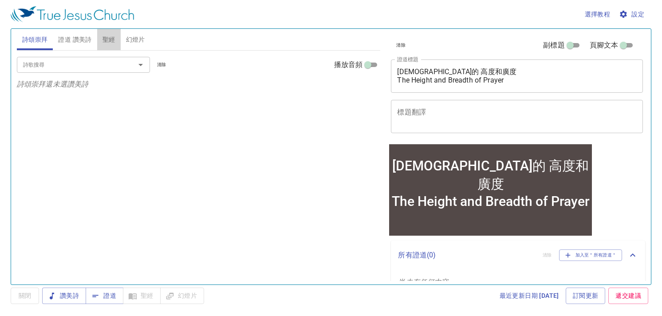
click at [103, 39] on span "聖經" at bounding box center [109, 39] width 13 height 11
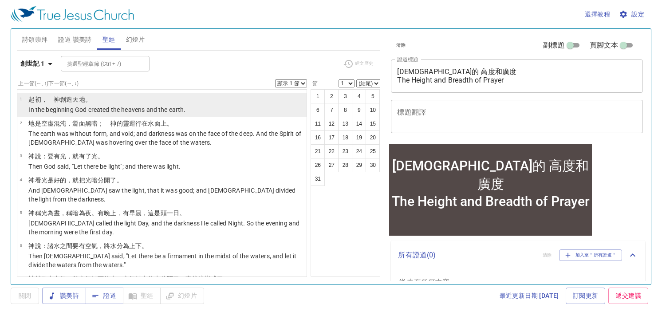
click at [93, 101] on p "﻿起初 ，　神 創造 天 地 。" at bounding box center [106, 99] width 157 height 9
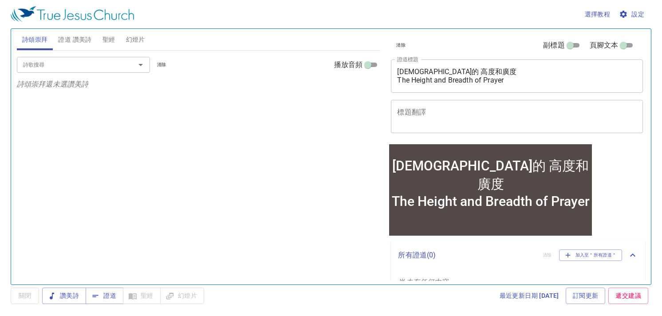
click at [107, 41] on span "聖經" at bounding box center [109, 39] width 13 height 11
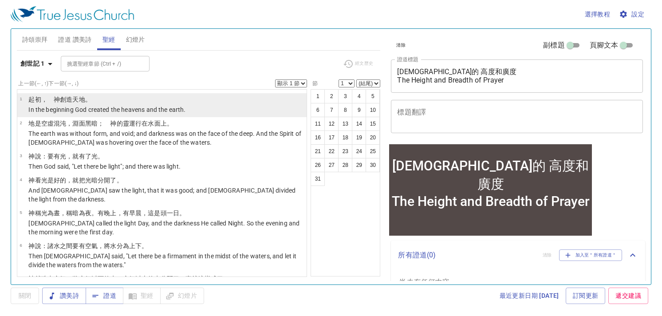
click at [94, 106] on p "In the beginning God created the heavens and the earth." at bounding box center [106, 109] width 157 height 9
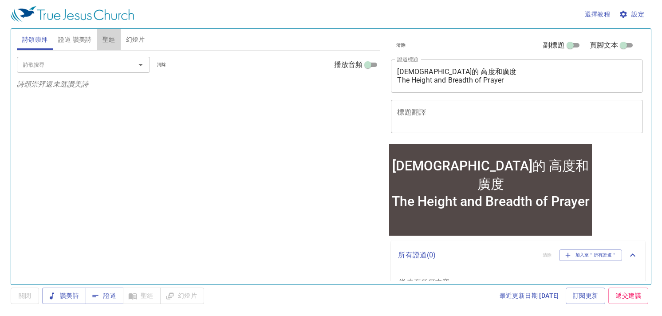
click at [105, 41] on span "聖經" at bounding box center [109, 39] width 13 height 11
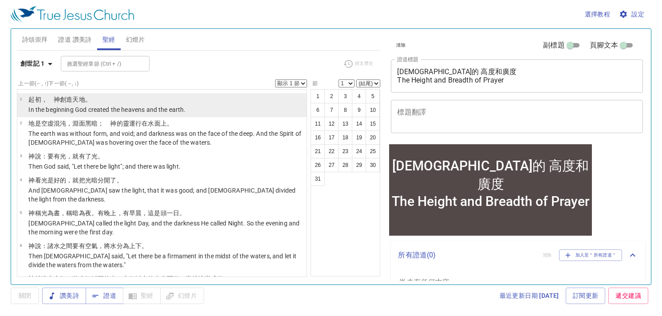
click at [99, 102] on p "﻿起初 ，　神 創造 天 地 。" at bounding box center [106, 99] width 157 height 9
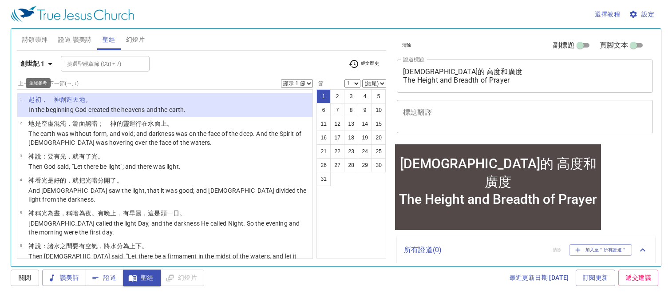
click at [50, 65] on icon "button" at bounding box center [50, 64] width 11 height 11
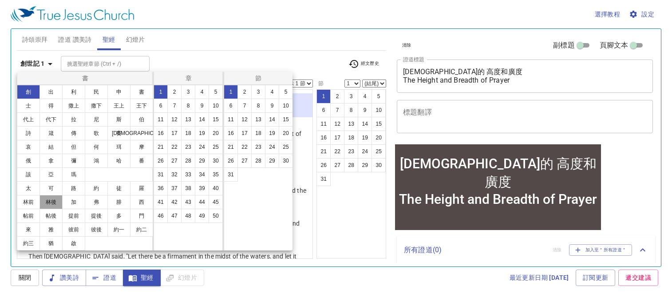
click at [59, 203] on button "林後" at bounding box center [51, 202] width 23 height 14
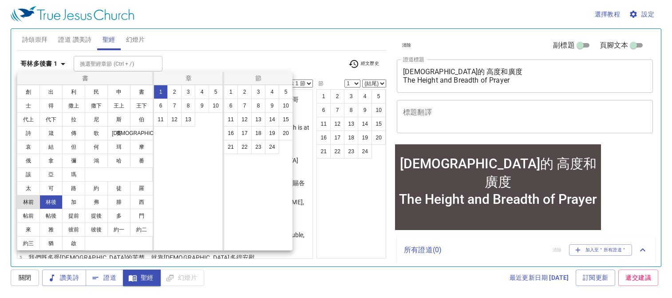
click at [30, 201] on button "林前" at bounding box center [28, 202] width 23 height 14
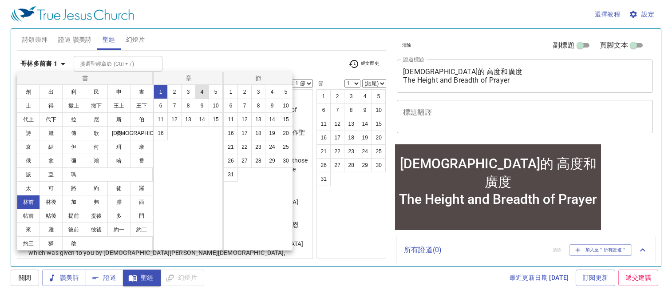
click at [205, 91] on button "4" at bounding box center [202, 92] width 14 height 14
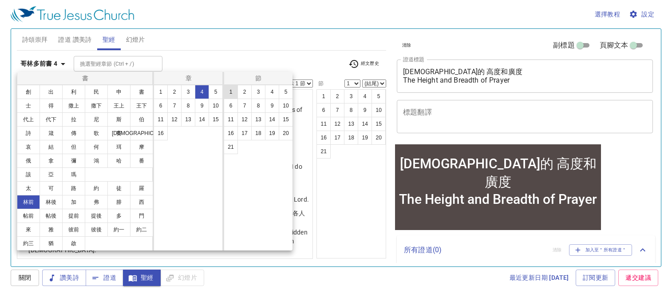
click at [234, 94] on button "1" at bounding box center [231, 92] width 14 height 14
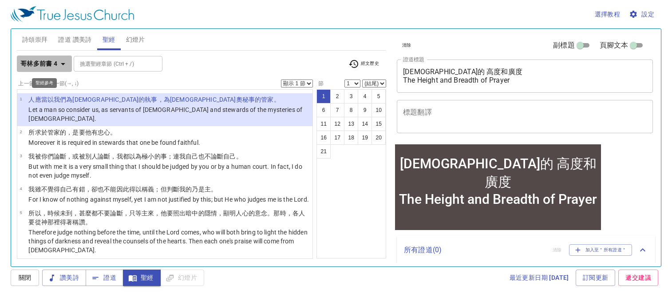
click at [65, 63] on icon "button" at bounding box center [63, 64] width 11 height 11
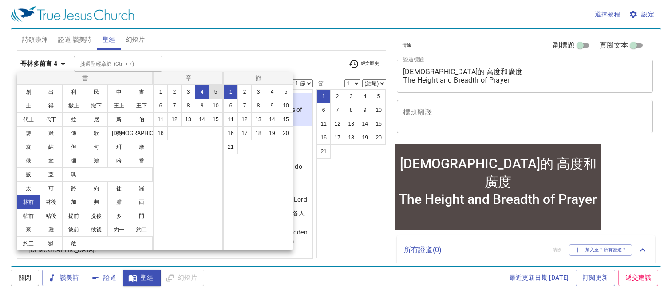
click at [213, 91] on button "5" at bounding box center [216, 92] width 14 height 14
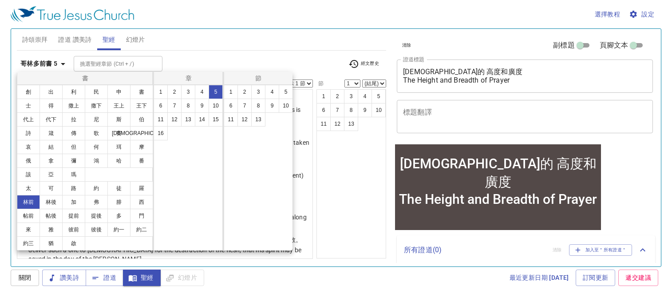
click at [351, 197] on div at bounding box center [336, 149] width 672 height 298
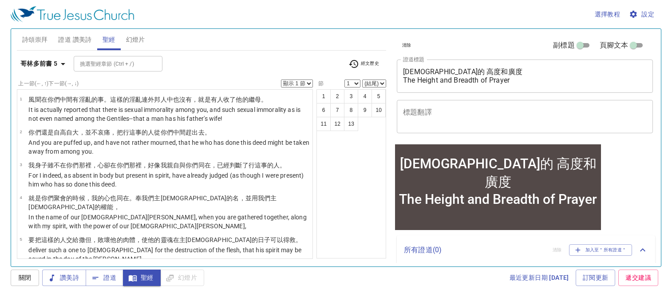
drag, startPoint x: 313, startPoint y: 143, endPoint x: 313, endPoint y: 152, distance: 8.4
click at [313, 152] on ul "1 風 聞 在你們 中間 有淫亂 的事。這樣 的淫亂 連 外邦人 中 也沒有 ，就是 有人 收了 他的繼母 。 It is actually reported…" at bounding box center [165, 174] width 296 height 170
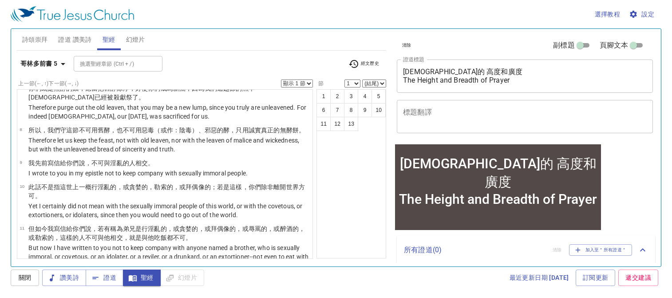
scroll to position [201, 0]
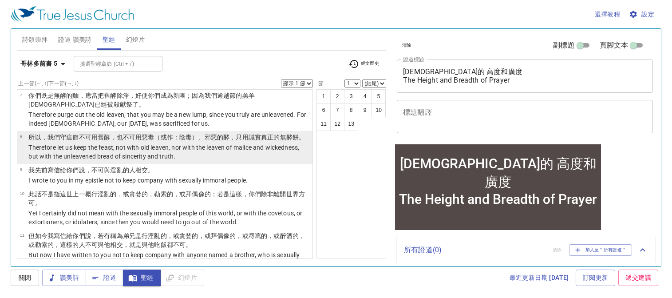
click at [242, 138] on p "所以 ，我們守這節 不 可用 舊 酵 ，也不 可用 惡毒 （或作：陰毒）、邪惡 的酵 ，只 用 誠實 真正 的無酵 餅。" at bounding box center [168, 137] width 281 height 9
select select "8"
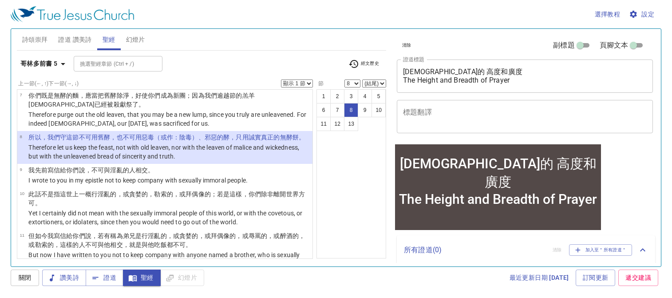
drag, startPoint x: 313, startPoint y: 208, endPoint x: 314, endPoint y: 200, distance: 8.6
click at [314, 200] on div "上一節 (←, ↑) 下一節 (→, ↓) 顯示 1 節 顯示 2 節 顯示 3 節 顯示 4 節 顯示 5 節 1 風 聞 在你們 中間 有淫亂 的事。這樣…" at bounding box center [201, 164] width 369 height 170
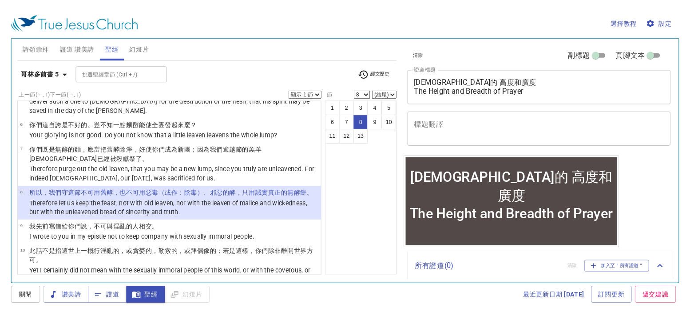
scroll to position [153, 0]
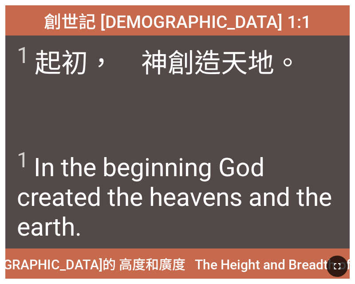
click at [336, 267] on icon "button" at bounding box center [337, 266] width 11 height 11
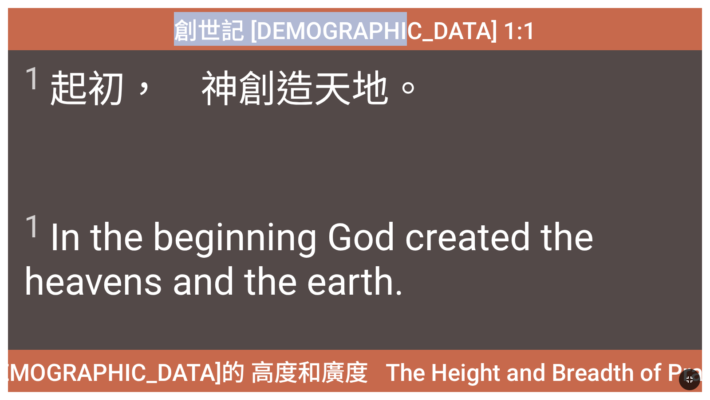
drag, startPoint x: 81, startPoint y: 2, endPoint x: 717, endPoint y: 9, distance: 635.7
click at [355, 0] on html "禱告的 高度和廣度 The Height and Breadth of Prayer 禱告的 高度和廣度 The Height and Breadth of …" at bounding box center [355, 0] width 710 height 0
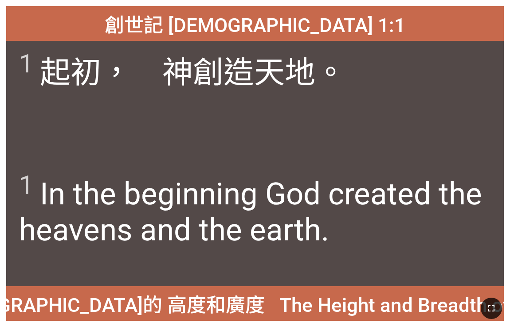
click at [355, 284] on div at bounding box center [255, 308] width 510 height 38
